Goal: Task Accomplishment & Management: Manage account settings

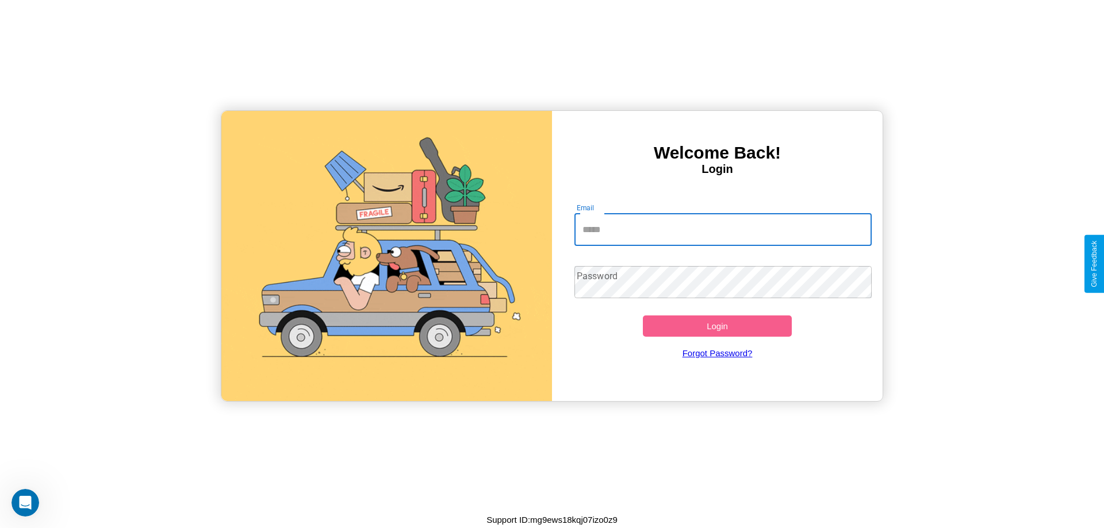
click at [723, 229] on input "Email" at bounding box center [723, 230] width 298 height 32
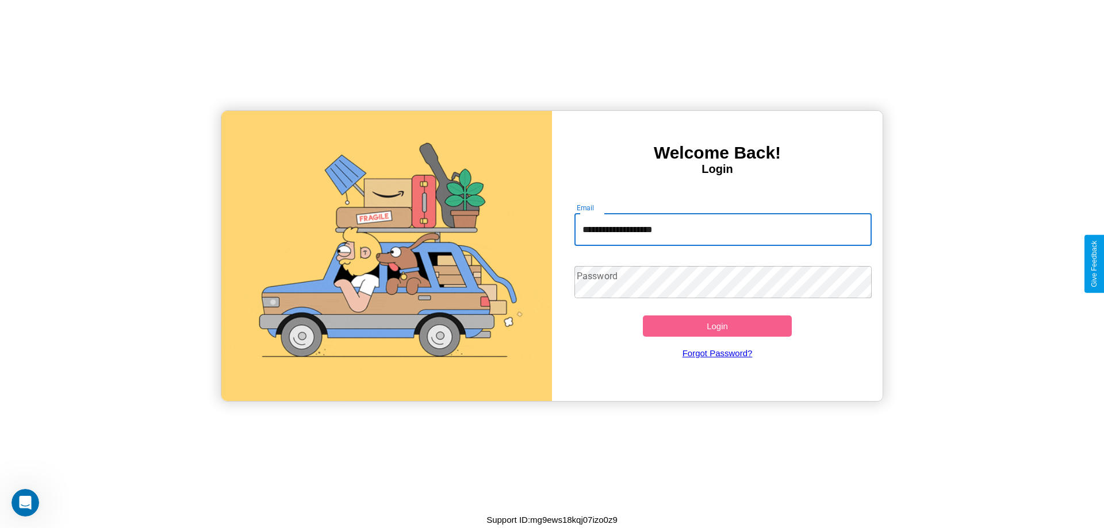
type input "**********"
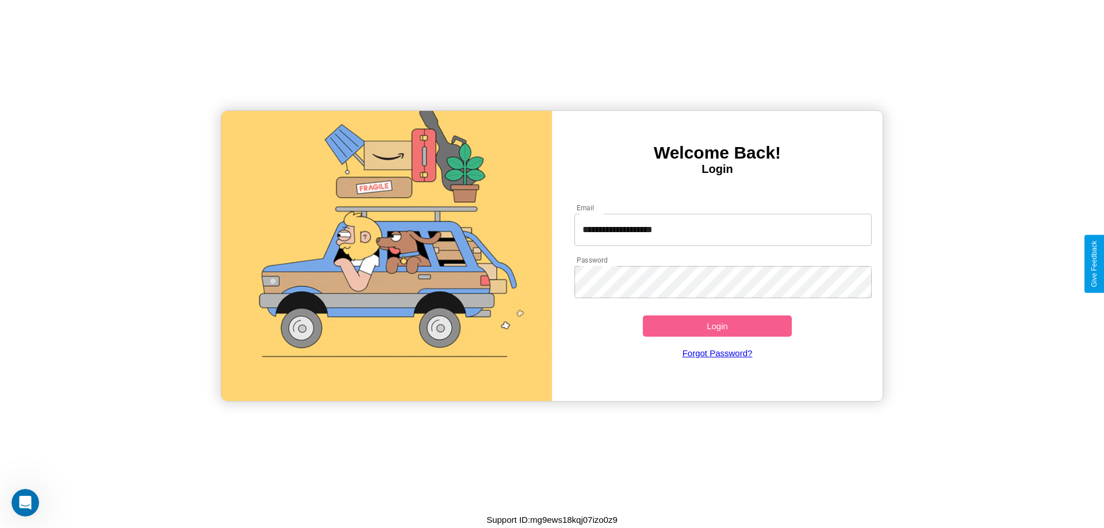
click at [717, 326] on button "Login" at bounding box center [717, 326] width 149 height 21
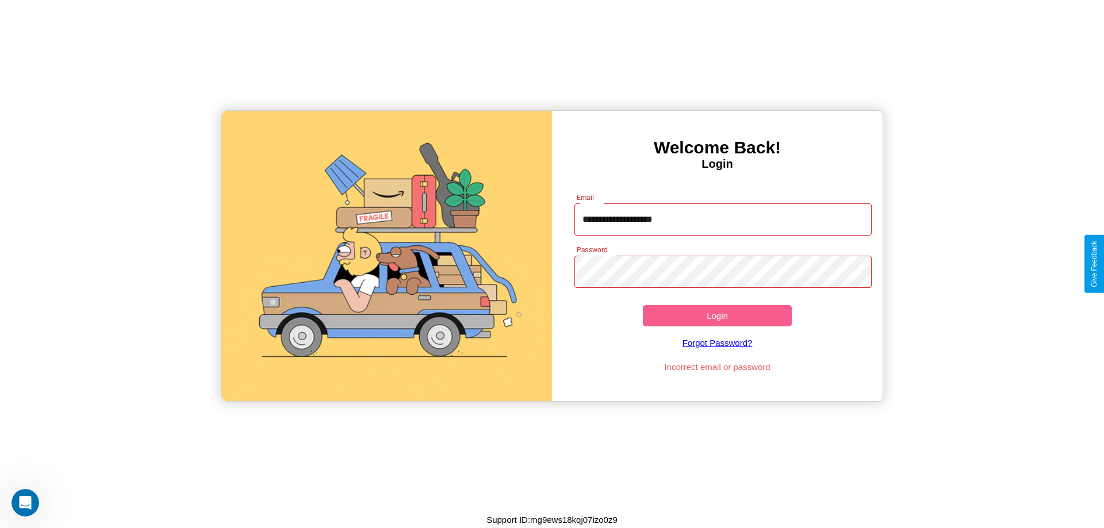
click at [717, 316] on button "Login" at bounding box center [717, 315] width 149 height 21
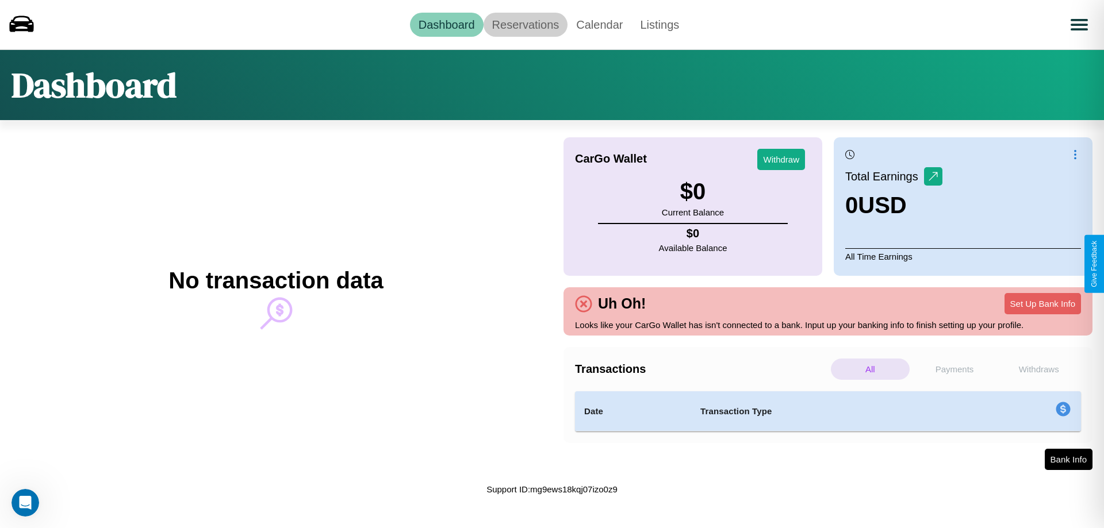
click at [525, 24] on link "Reservations" at bounding box center [526, 25] width 85 height 24
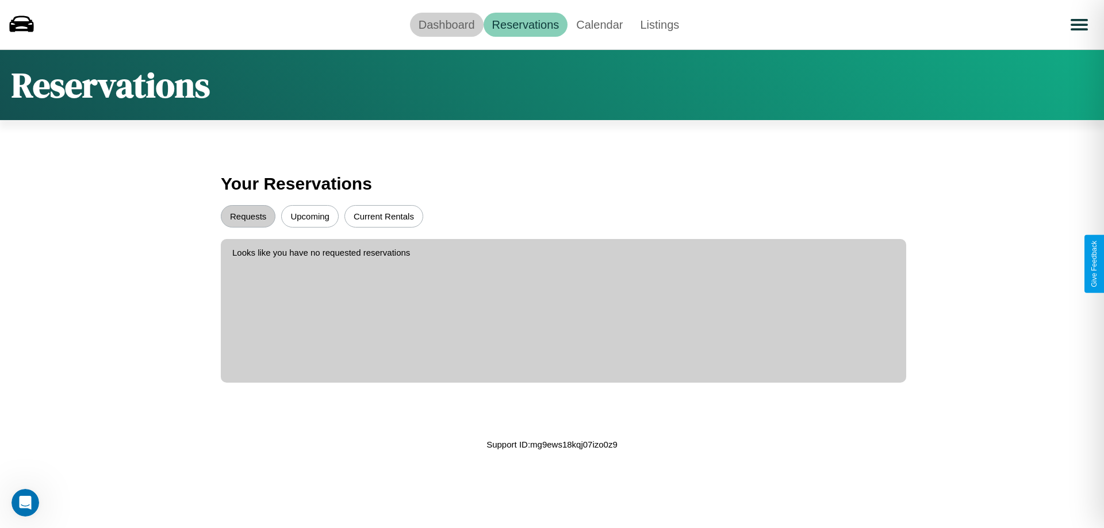
click at [446, 24] on link "Dashboard" at bounding box center [447, 25] width 74 height 24
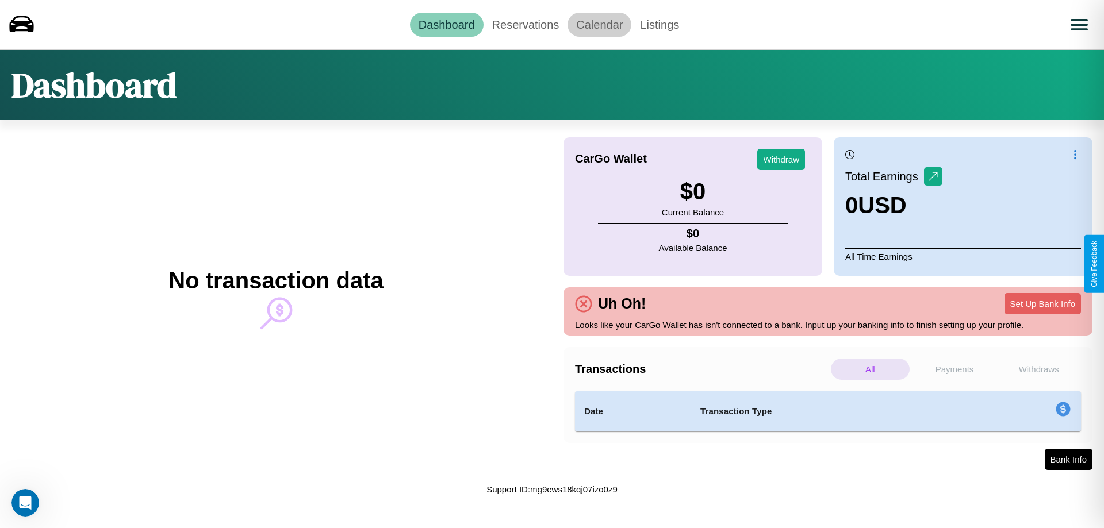
click at [599, 24] on link "Calendar" at bounding box center [600, 25] width 64 height 24
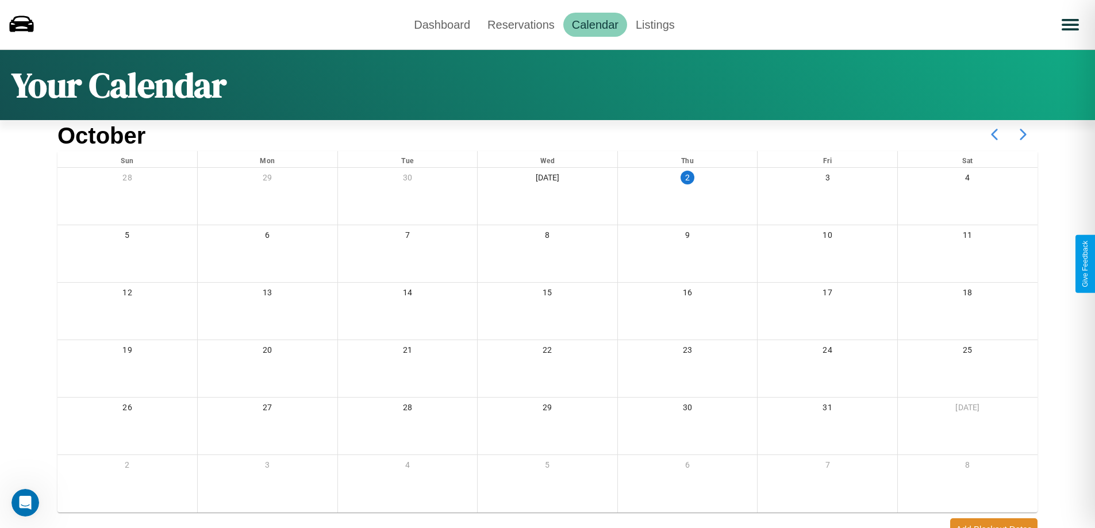
click at [1024, 135] on icon at bounding box center [1023, 134] width 29 height 29
